Goal: Find specific page/section: Find specific page/section

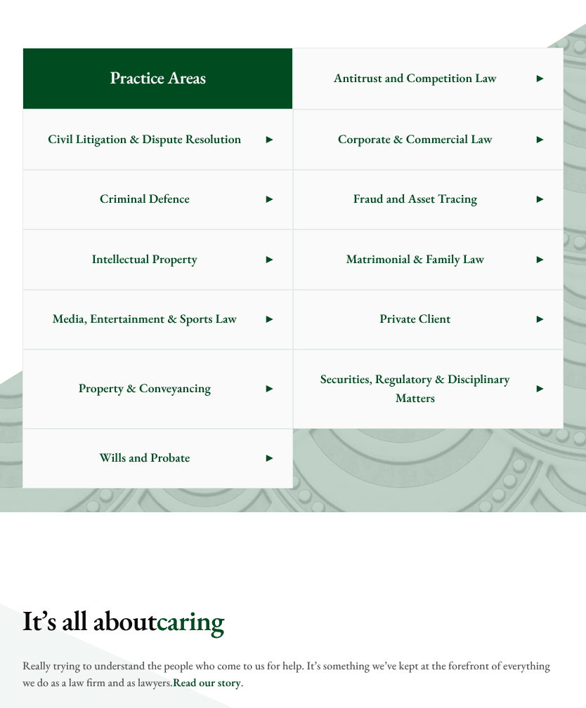
scroll to position [560, 0]
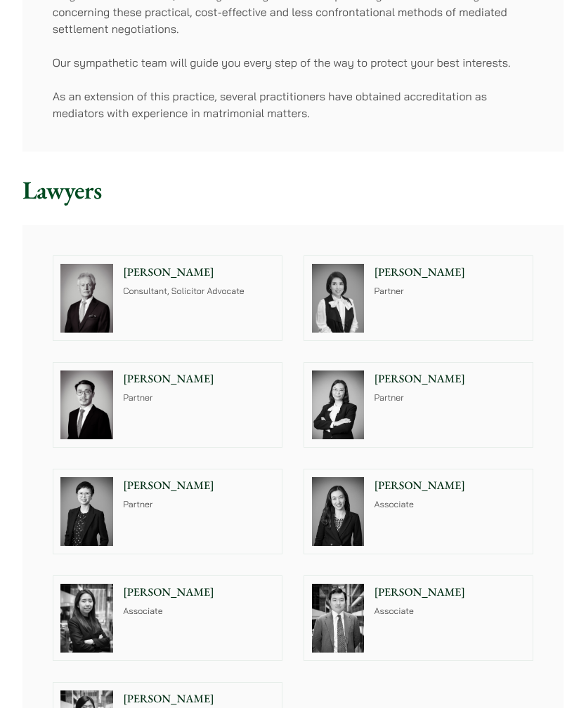
scroll to position [773, 0]
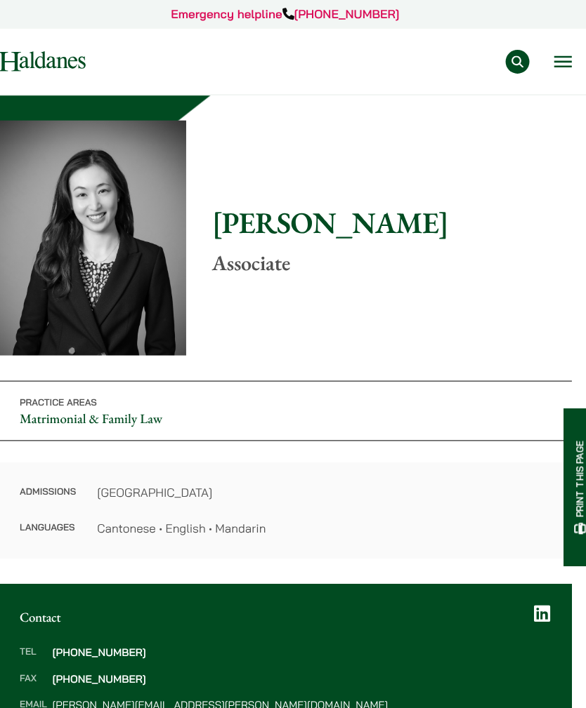
click at [546, 55] on button "Open menu" at bounding box center [554, 58] width 17 height 11
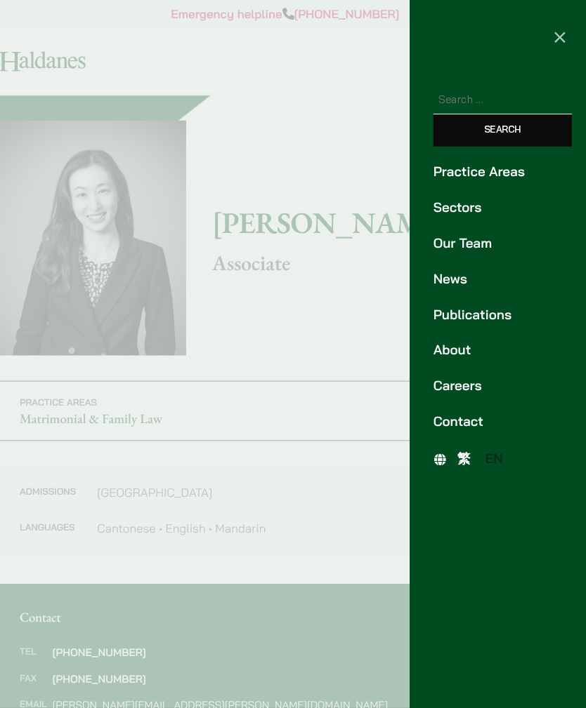
click at [546, 32] on span "×" at bounding box center [552, 33] width 13 height 25
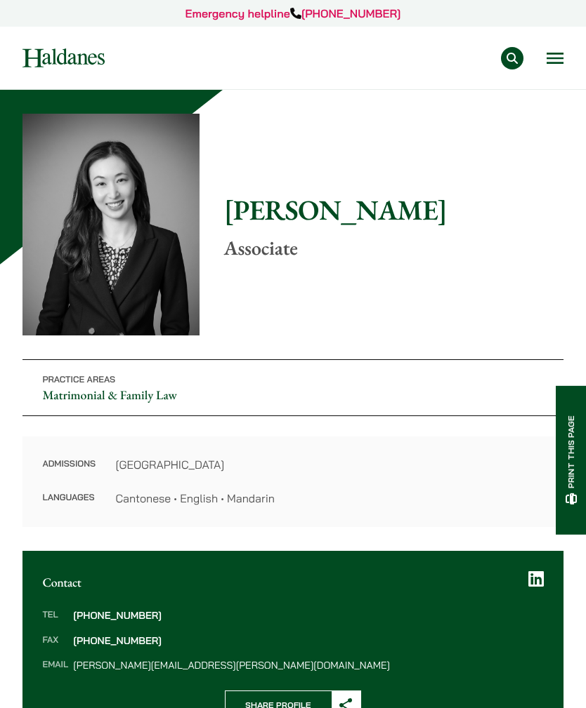
click at [558, 41] on nav "Practice Areas Antitrust and Competition Law Civil Litigation & Dispute Resolut…" at bounding box center [292, 58] width 541 height 62
click at [543, 58] on div "Practice Areas Antitrust and Competition Law Civil Litigation & Dispute Resolut…" at bounding box center [344, 58] width 437 height 22
click at [540, 65] on div "Practice Areas Antitrust and Competition Law Civil Litigation & Dispute Resolut…" at bounding box center [344, 58] width 437 height 22
click at [552, 55] on button "Open menu" at bounding box center [554, 58] width 17 height 11
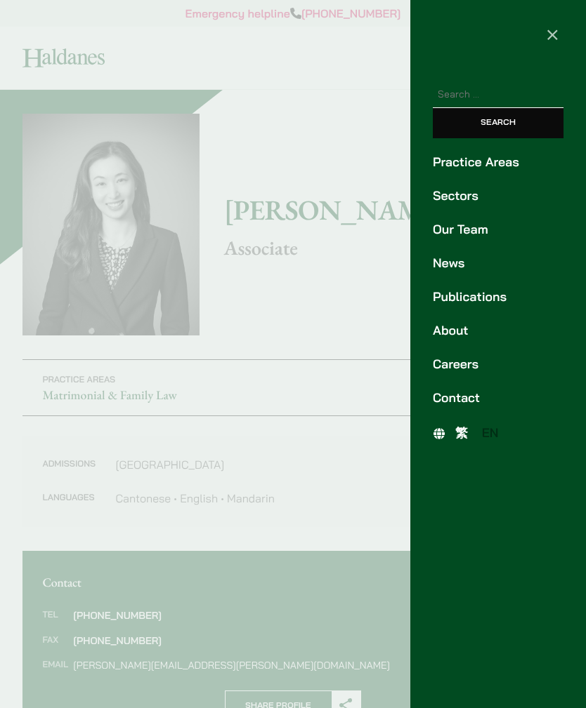
click at [462, 429] on span "繁" at bounding box center [461, 432] width 13 height 15
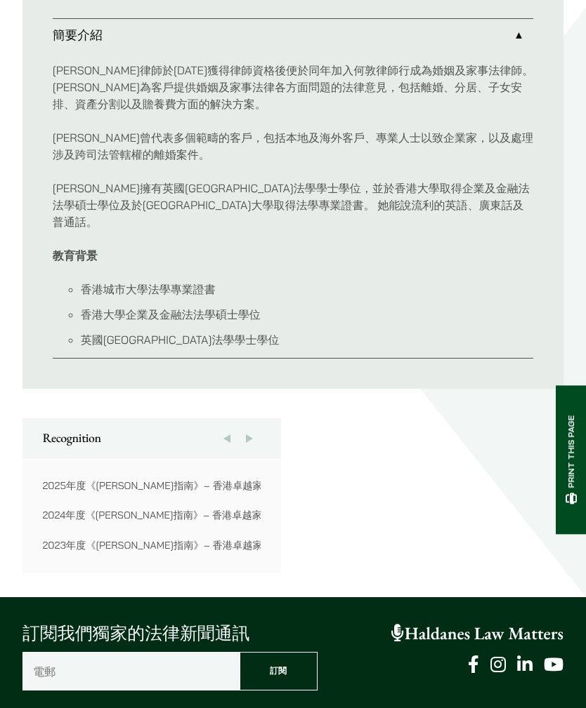
scroll to position [932, 0]
